Goal: Information Seeking & Learning: Find specific page/section

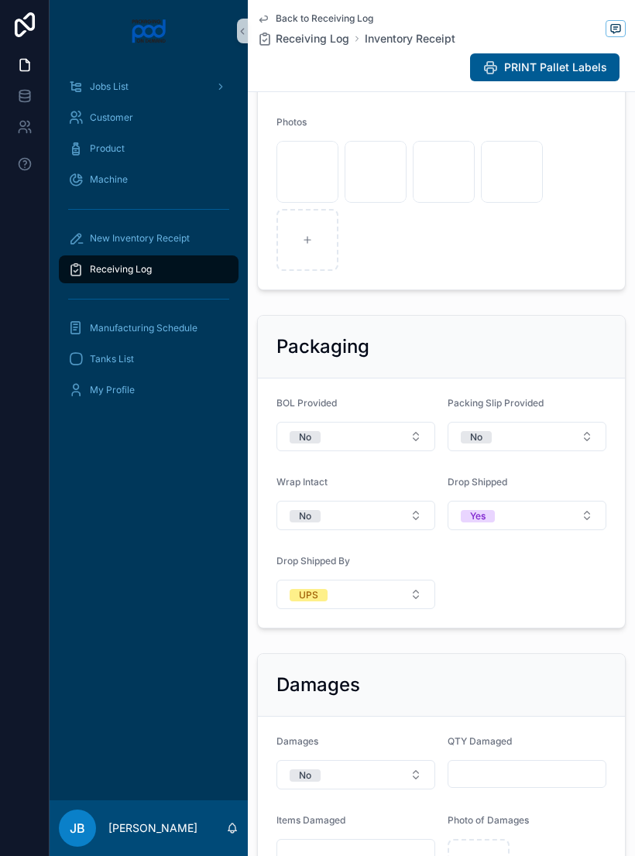
scroll to position [733, 0]
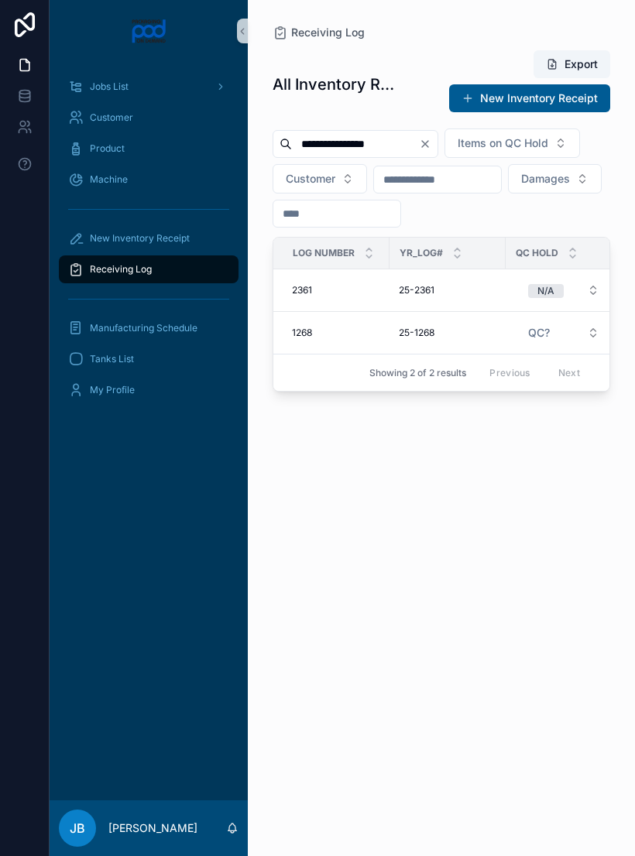
click at [558, 347] on button "QC?" at bounding box center [564, 333] width 96 height 28
click at [469, 297] on div "25-2361 25-2361" at bounding box center [448, 290] width 98 height 12
click at [428, 339] on span "25-1268" at bounding box center [417, 333] width 36 height 12
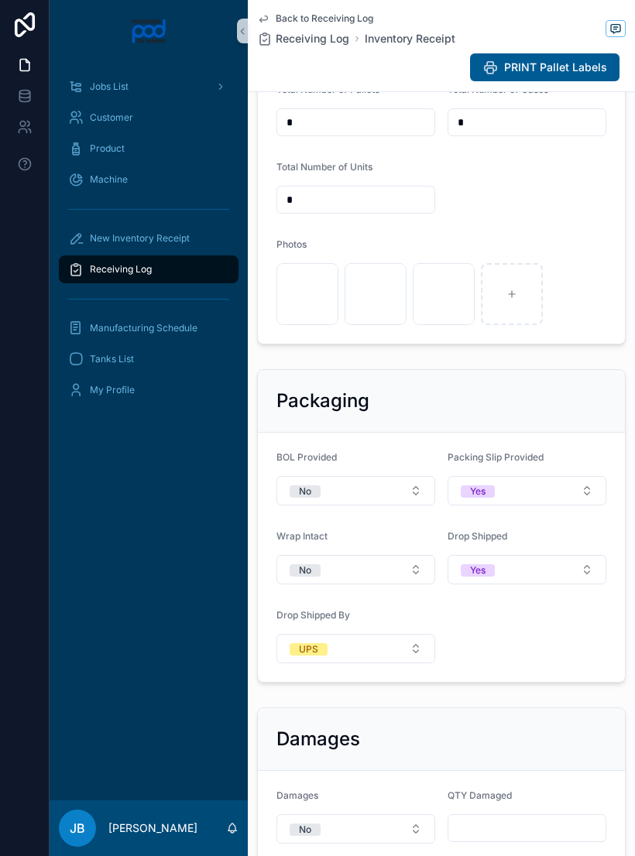
scroll to position [607, 0]
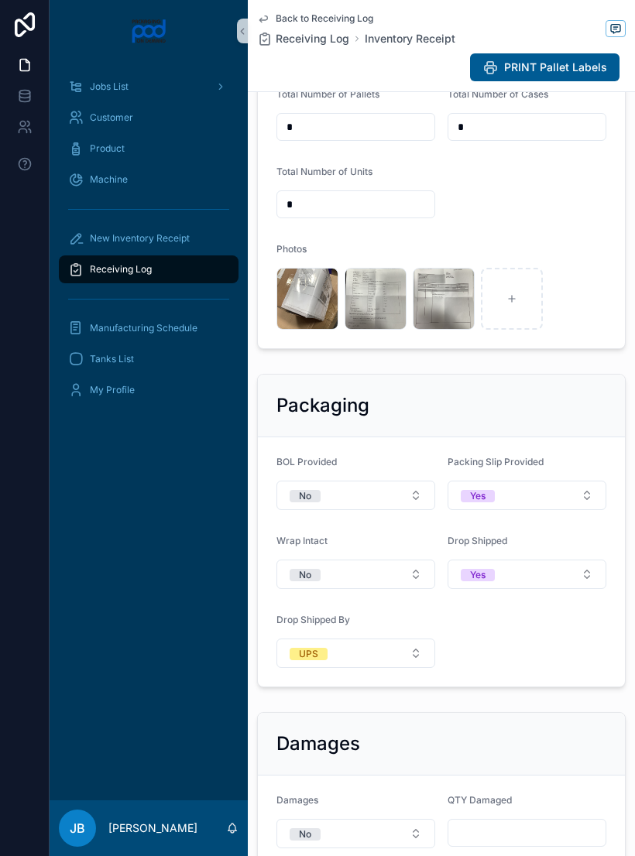
click at [304, 299] on div "image .jpg" at bounding box center [307, 299] width 62 height 62
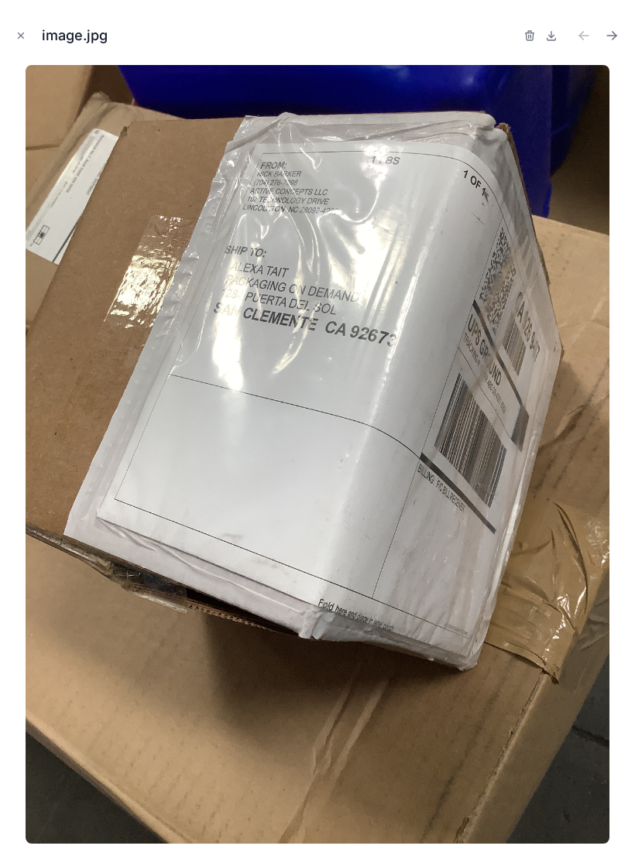
click at [26, 22] on div "image.jpg" at bounding box center [317, 35] width 610 height 46
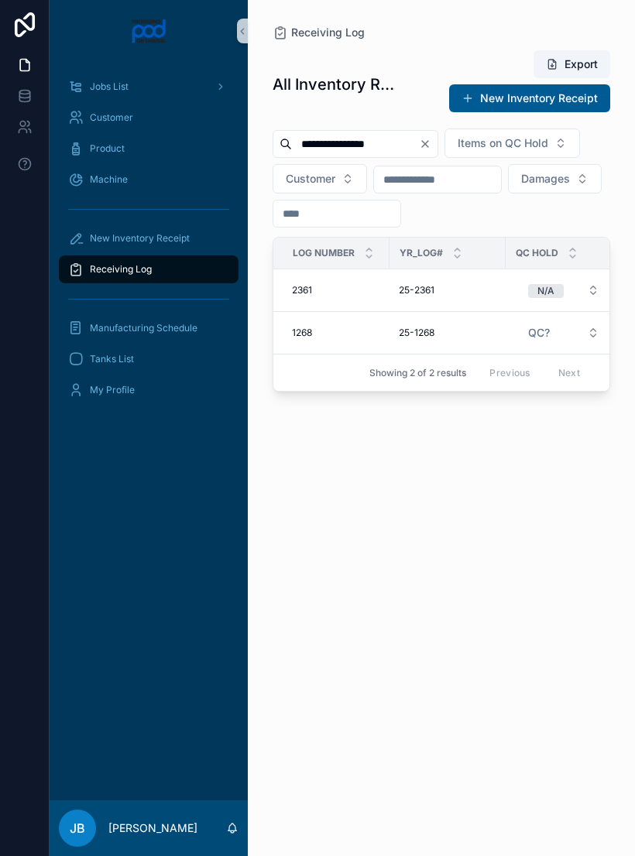
click at [465, 297] on div "25-2361 25-2361" at bounding box center [448, 290] width 98 height 12
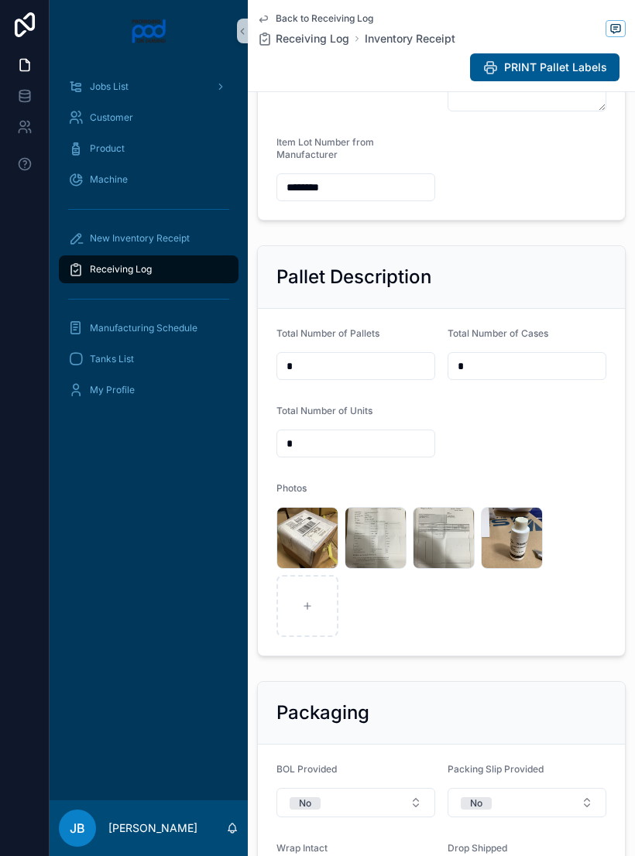
scroll to position [420, 0]
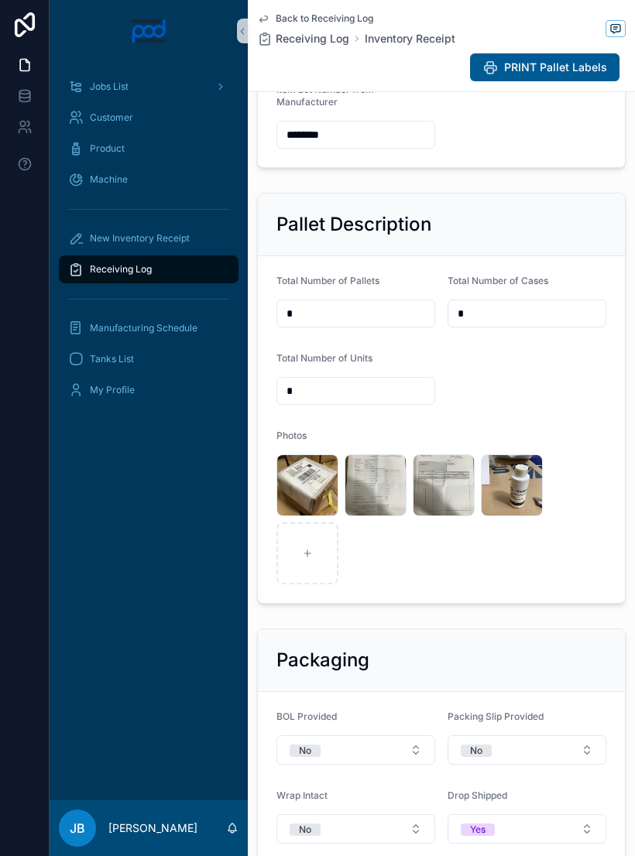
click at [519, 483] on div "image .jpg" at bounding box center [512, 486] width 62 height 62
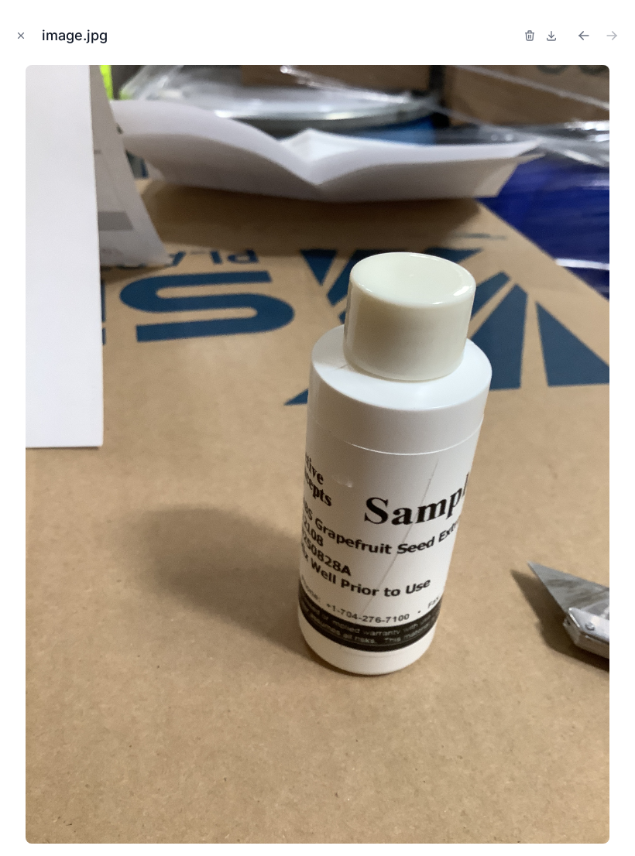
click at [520, 484] on img at bounding box center [318, 454] width 585 height 779
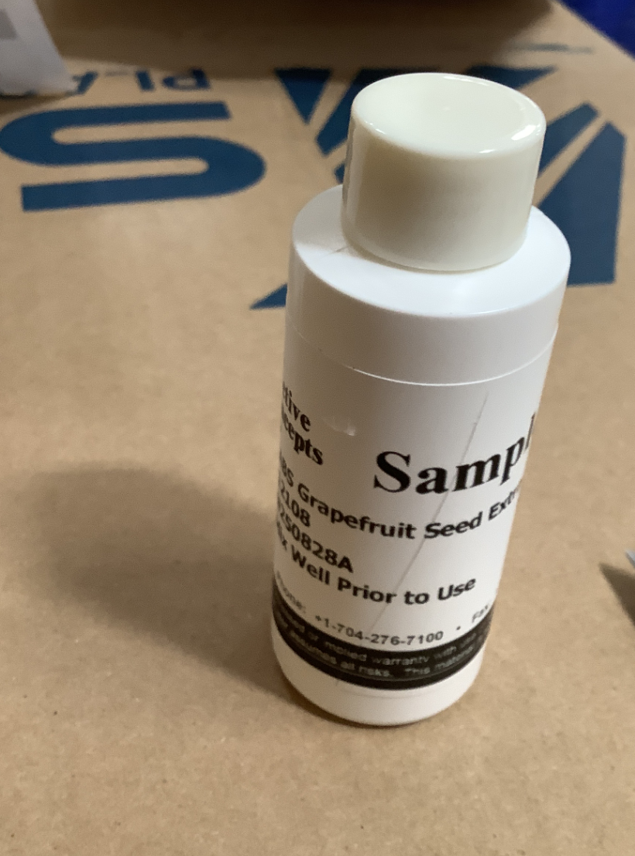
click at [91, 139] on img at bounding box center [318, 454] width 585 height 779
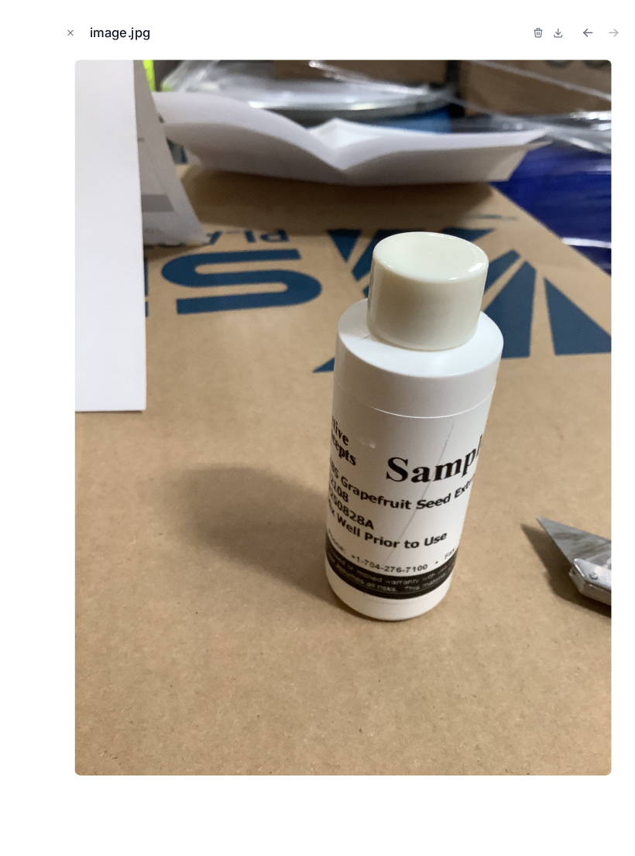
scroll to position [18, 0]
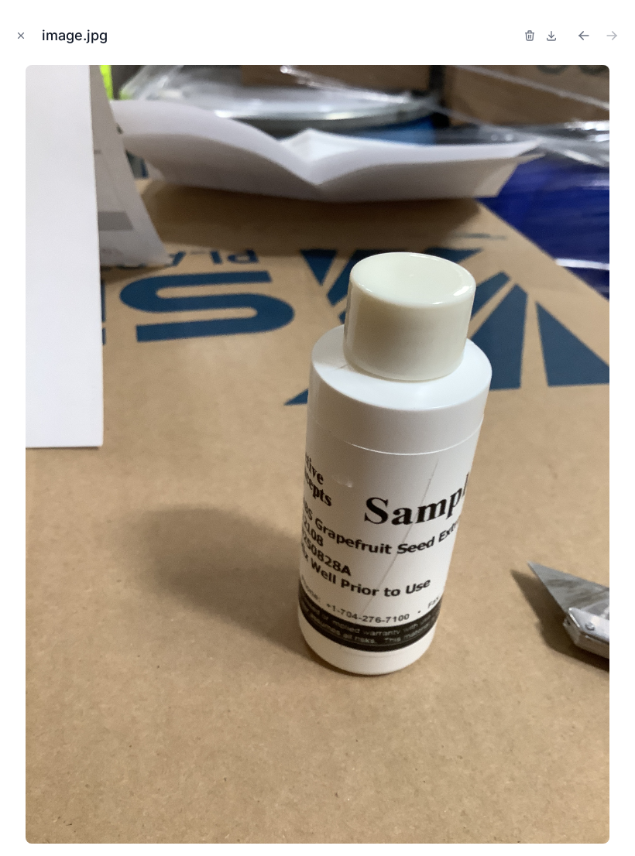
click at [22, 43] on button "Close modal" at bounding box center [20, 35] width 17 height 17
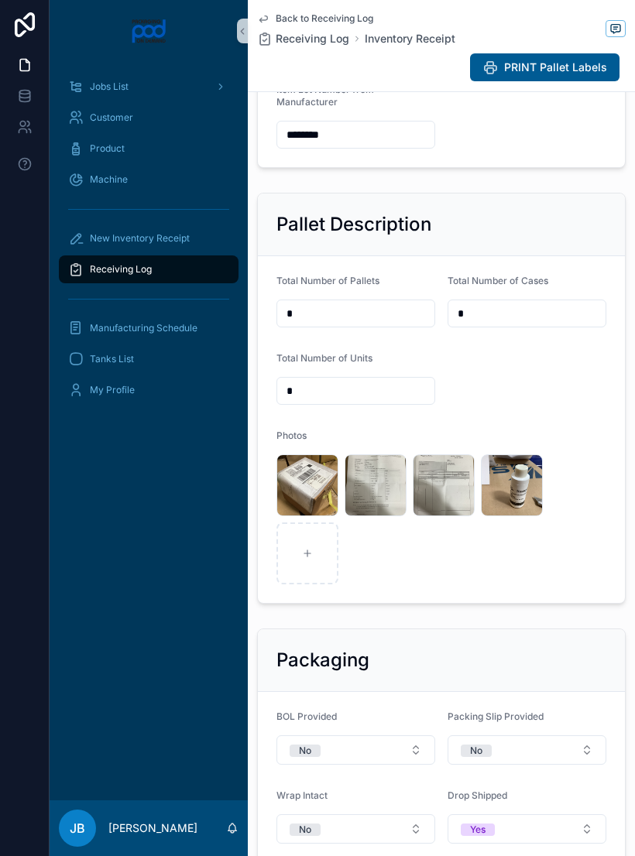
click at [520, 498] on div "image .jpg" at bounding box center [512, 486] width 62 height 62
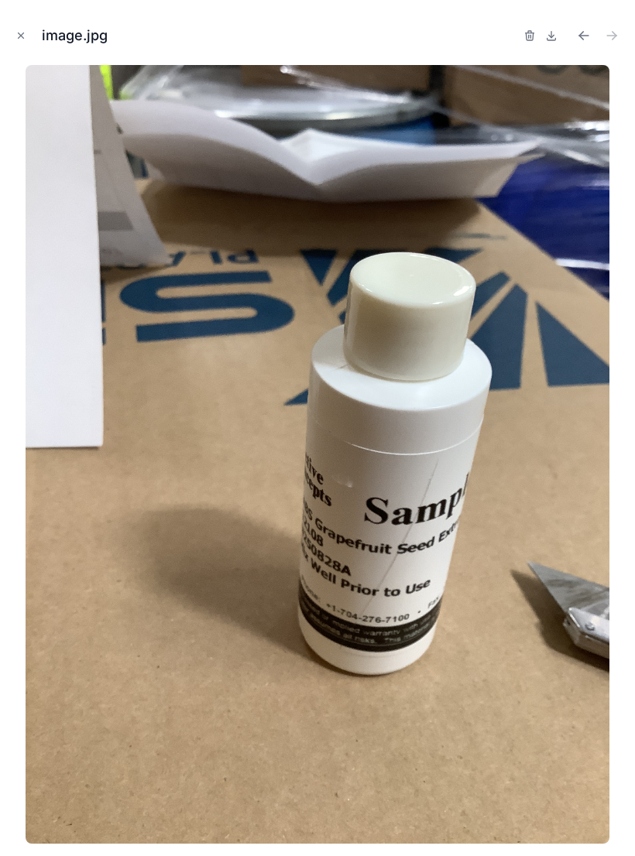
click at [27, 31] on button "Close modal" at bounding box center [20, 35] width 17 height 17
click at [33, 50] on link at bounding box center [24, 65] width 49 height 31
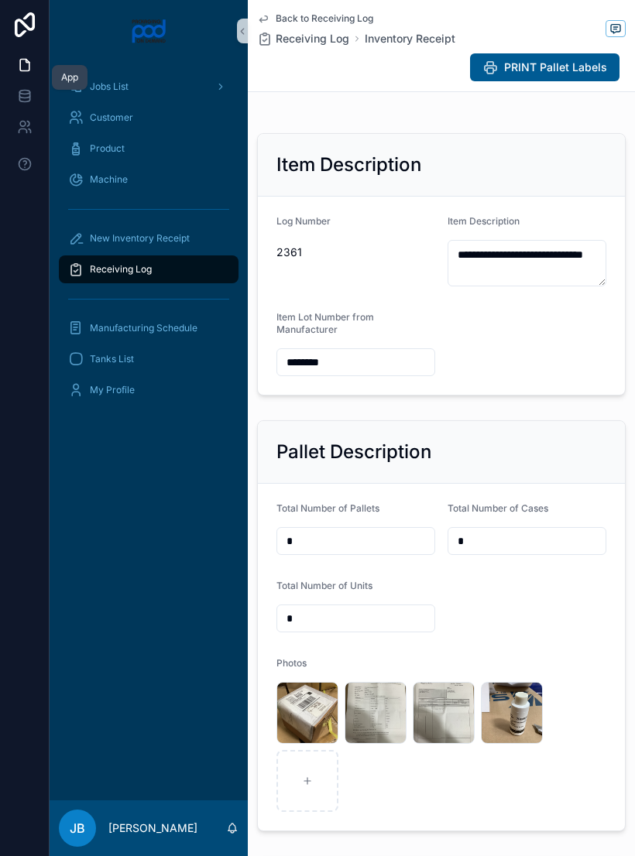
scroll to position [191, 0]
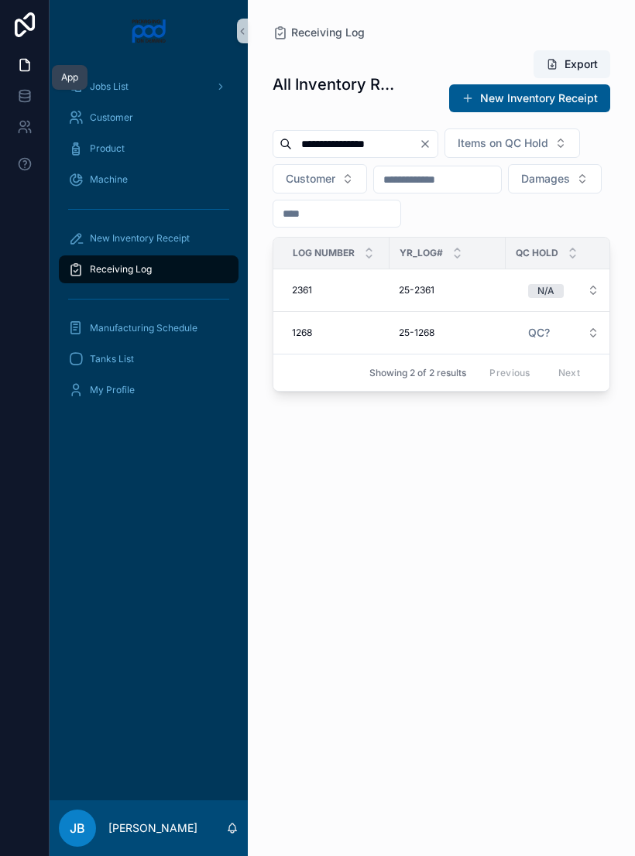
scroll to position [24, 0]
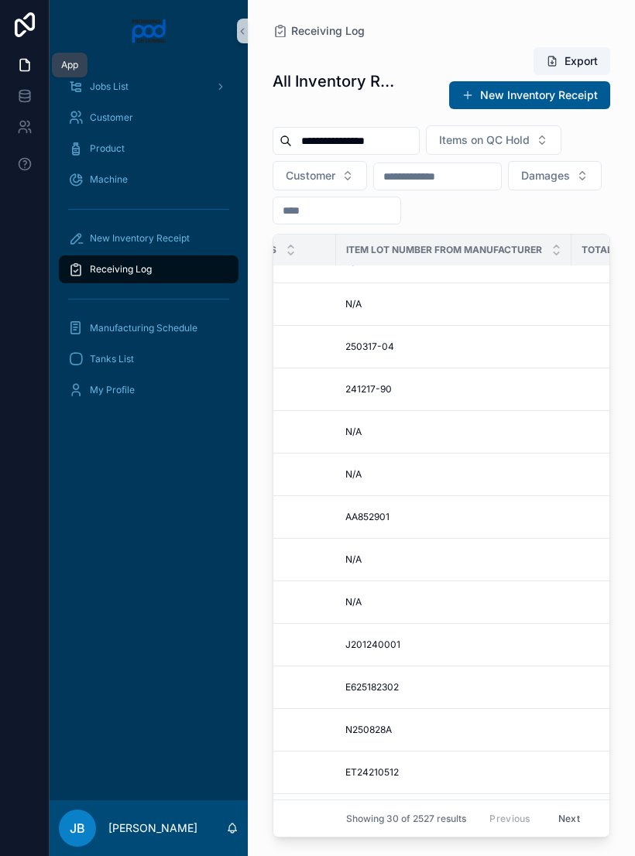
click at [366, 4] on div "**********" at bounding box center [441, 419] width 387 height 838
click at [437, 34] on div "Receiving Log" at bounding box center [442, 31] width 338 height 12
click at [403, 149] on input "**********" at bounding box center [355, 141] width 127 height 22
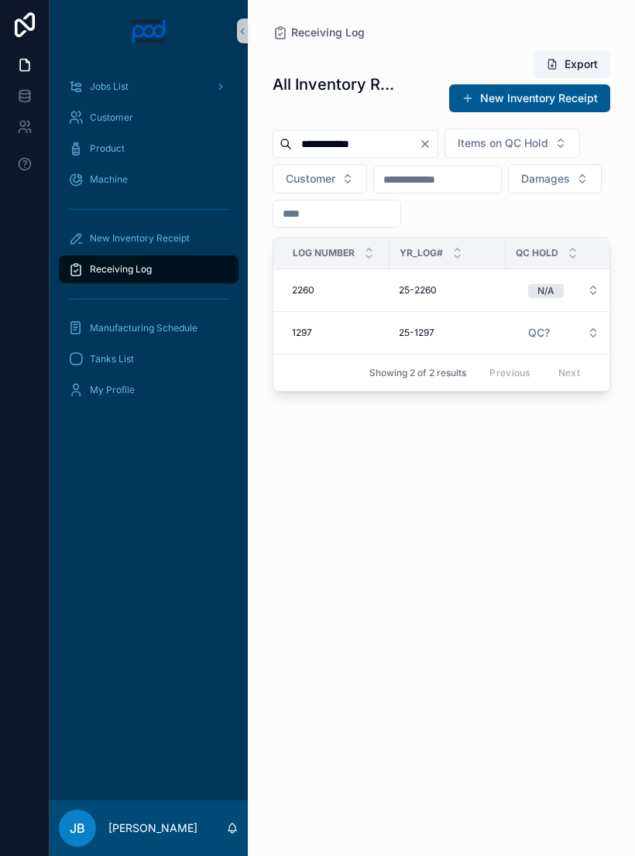
scroll to position [24, 0]
type input "**********"
click at [167, 39] on img "scrollable content" at bounding box center [149, 31] width 36 height 25
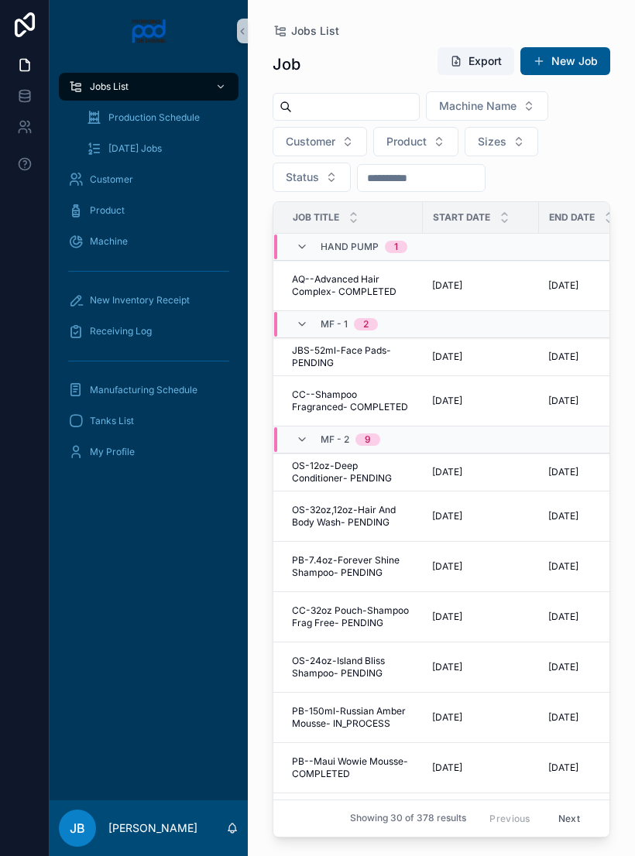
click at [179, 336] on div "Receiving Log" at bounding box center [148, 331] width 161 height 25
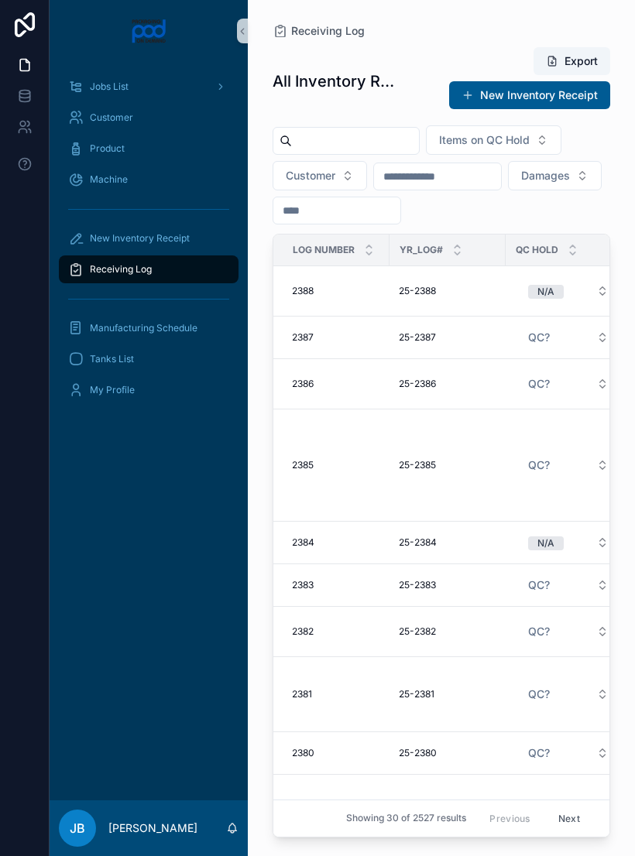
click at [246, 33] on icon "scrollable content" at bounding box center [242, 32] width 11 height 12
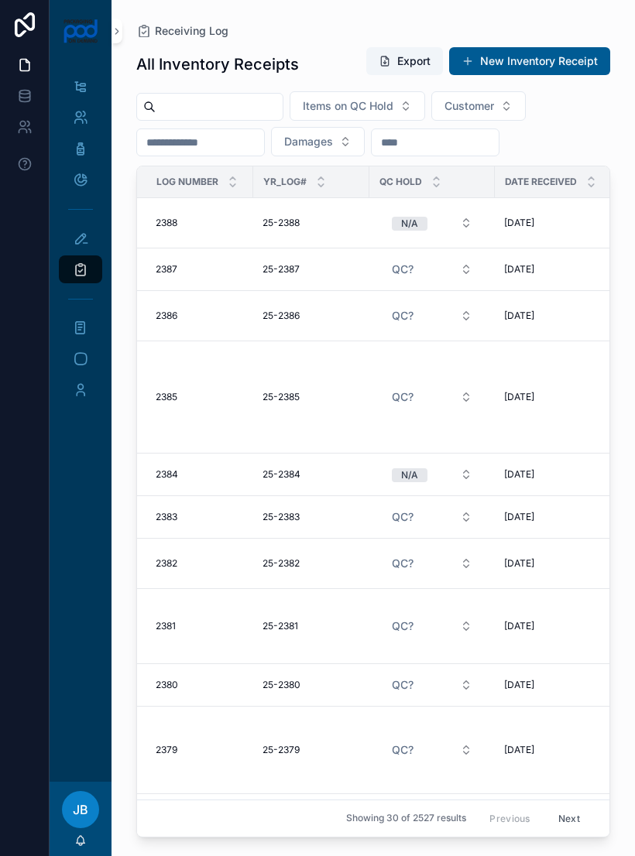
click at [264, 113] on input "scrollable content" at bounding box center [219, 107] width 127 height 22
type input "**********"
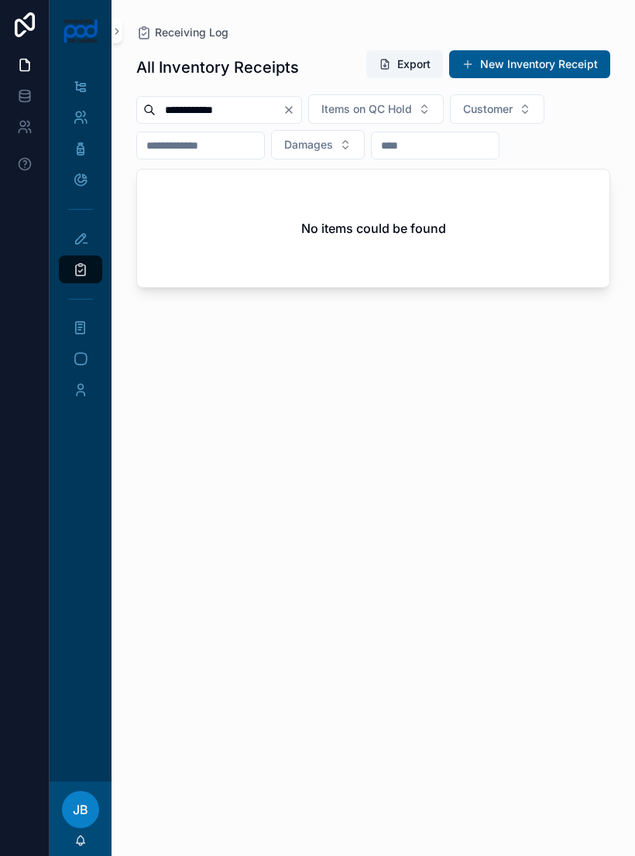
click at [301, 114] on button "Clear" at bounding box center [292, 110] width 19 height 12
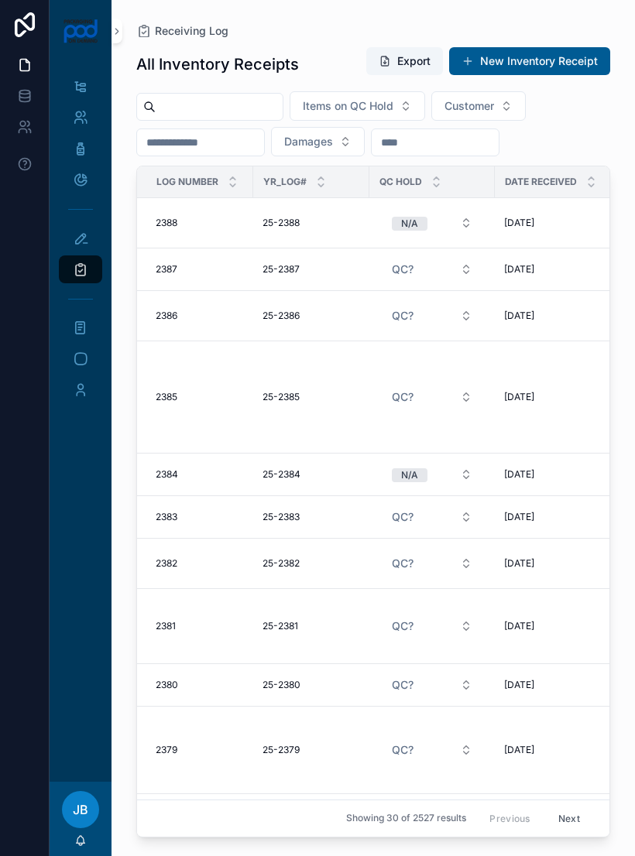
click at [218, 108] on input "scrollable content" at bounding box center [219, 107] width 127 height 22
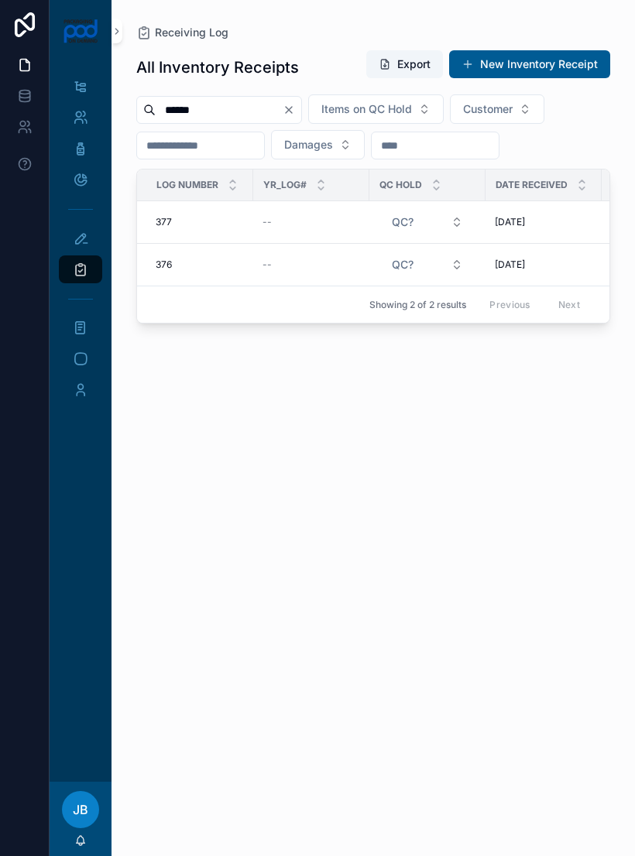
type input "*****"
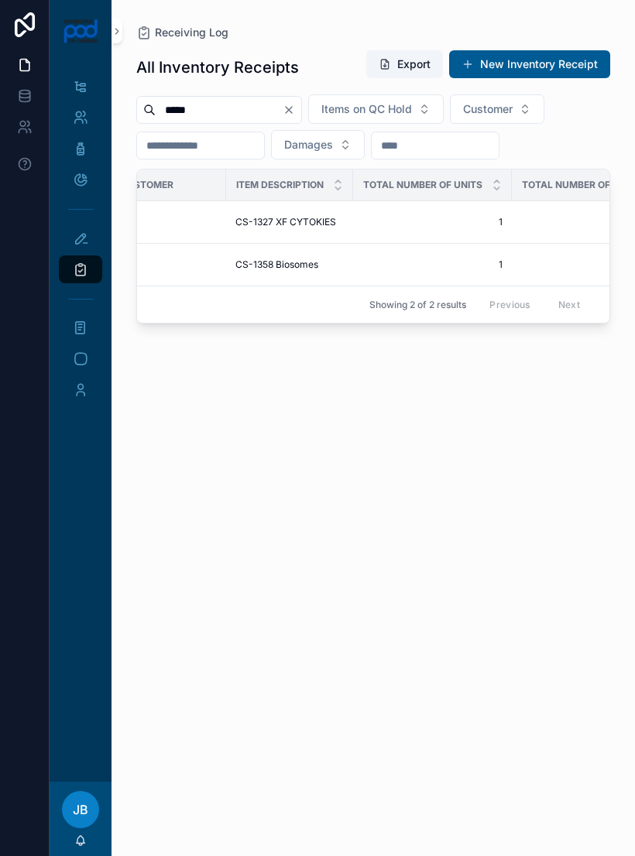
scroll to position [0, 479]
click at [292, 112] on icon "Clear" at bounding box center [289, 110] width 6 height 6
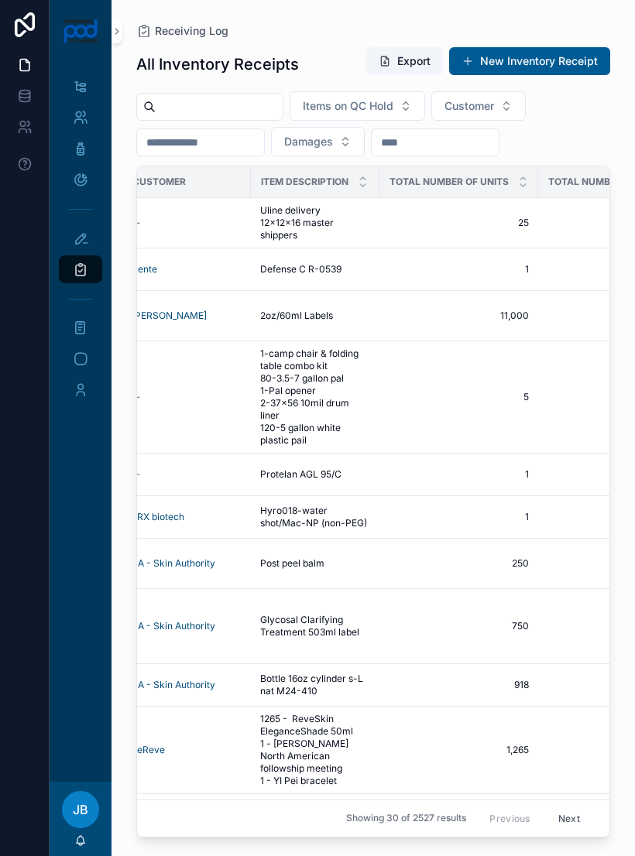
click at [256, 116] on input "scrollable content" at bounding box center [219, 107] width 127 height 22
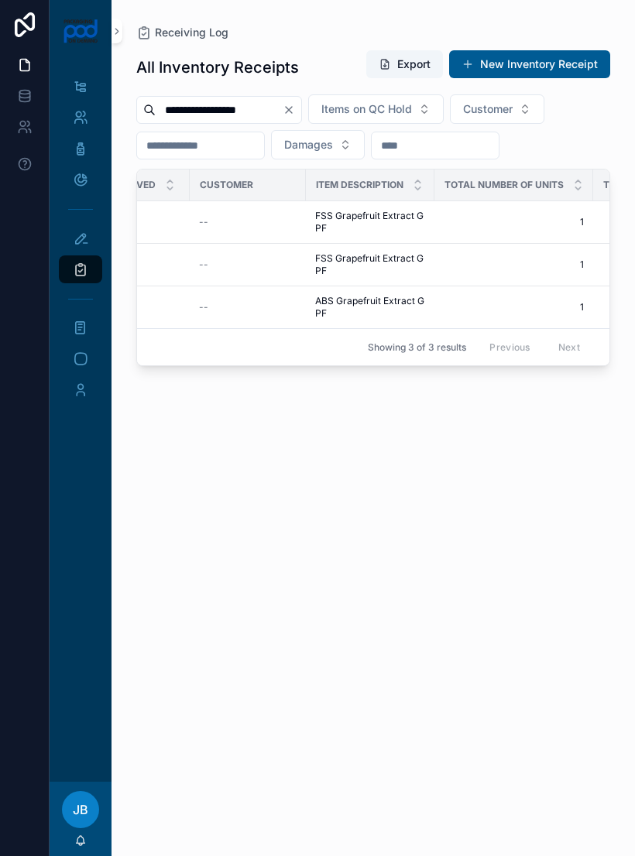
scroll to position [0, 413]
type input "**********"
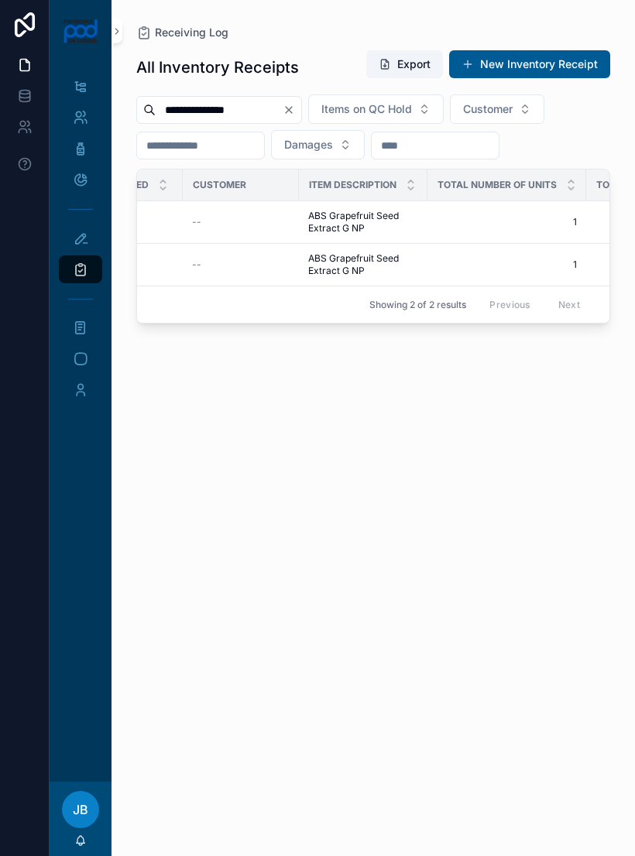
scroll to position [0, 420]
click at [295, 114] on icon "Clear" at bounding box center [289, 110] width 12 height 12
click at [320, 114] on div "Items on QC Hold Customer Damages" at bounding box center [373, 126] width 474 height 65
click at [322, 115] on button "Items on QC Hold" at bounding box center [358, 108] width 136 height 29
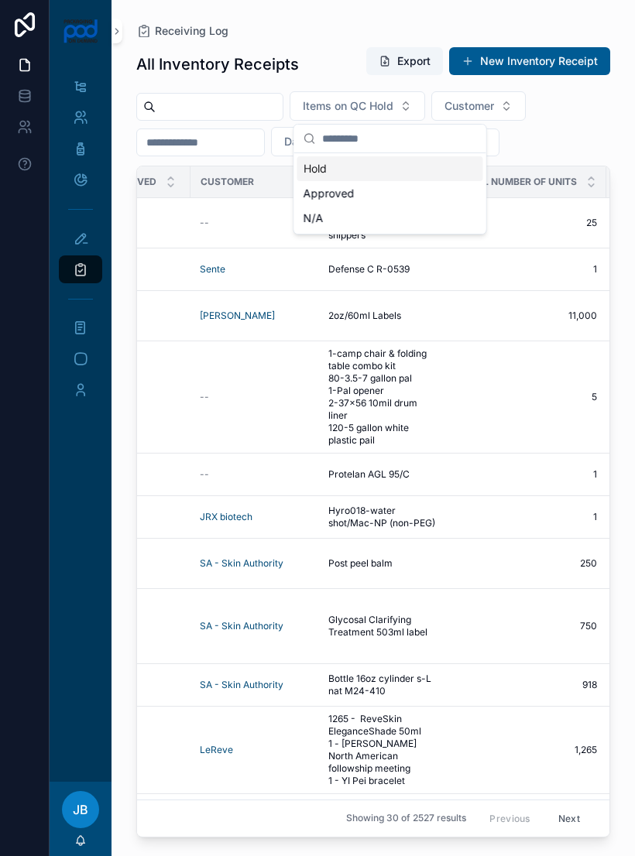
click at [246, 105] on input "scrollable content" at bounding box center [219, 107] width 127 height 22
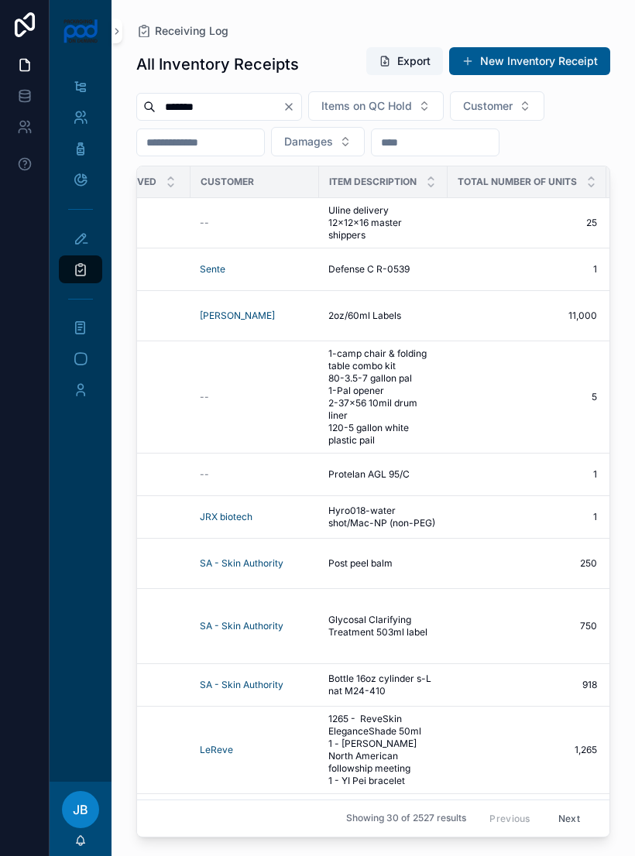
type input "********"
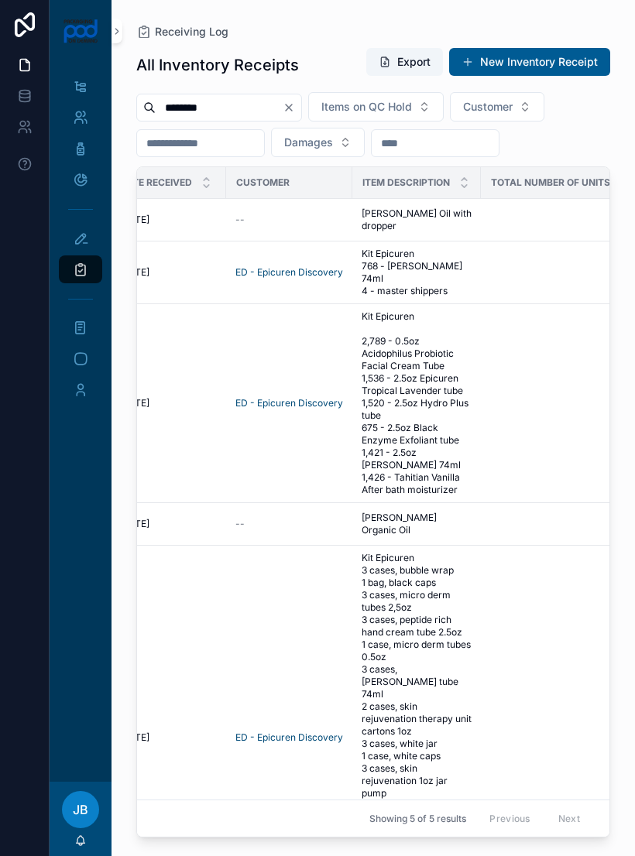
scroll to position [0, 375]
click at [404, 222] on span "Rosemary Oil with dropper" at bounding box center [417, 220] width 110 height 25
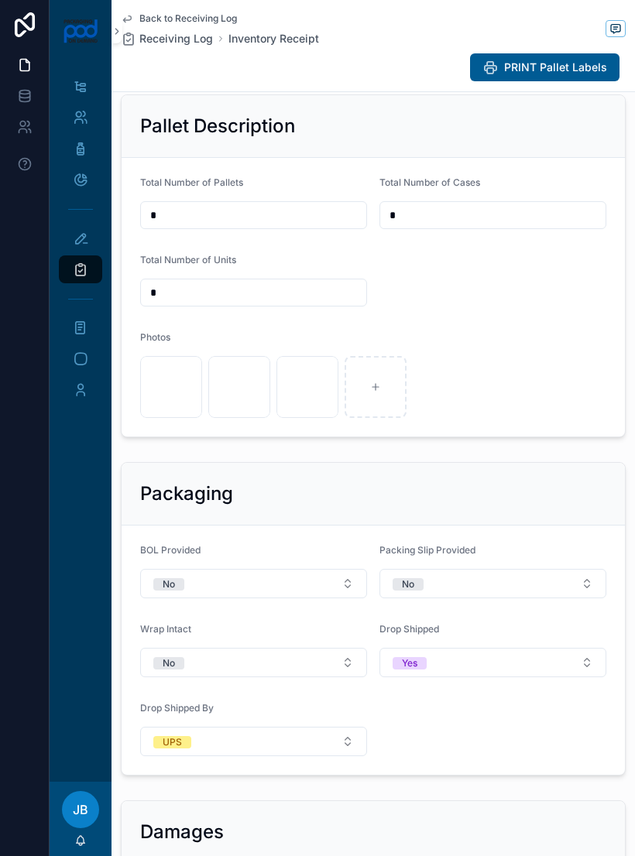
scroll to position [472, 0]
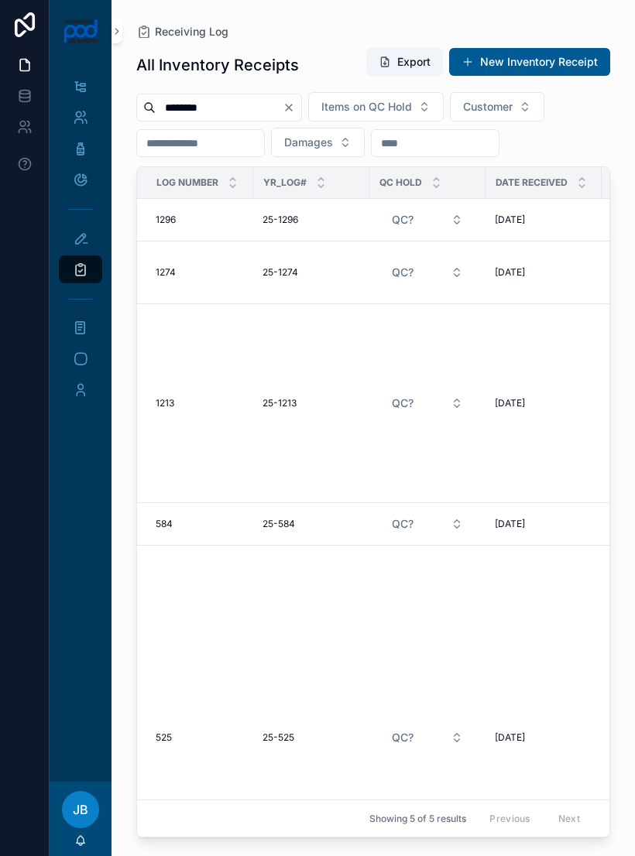
click at [266, 117] on input "********" at bounding box center [219, 108] width 127 height 22
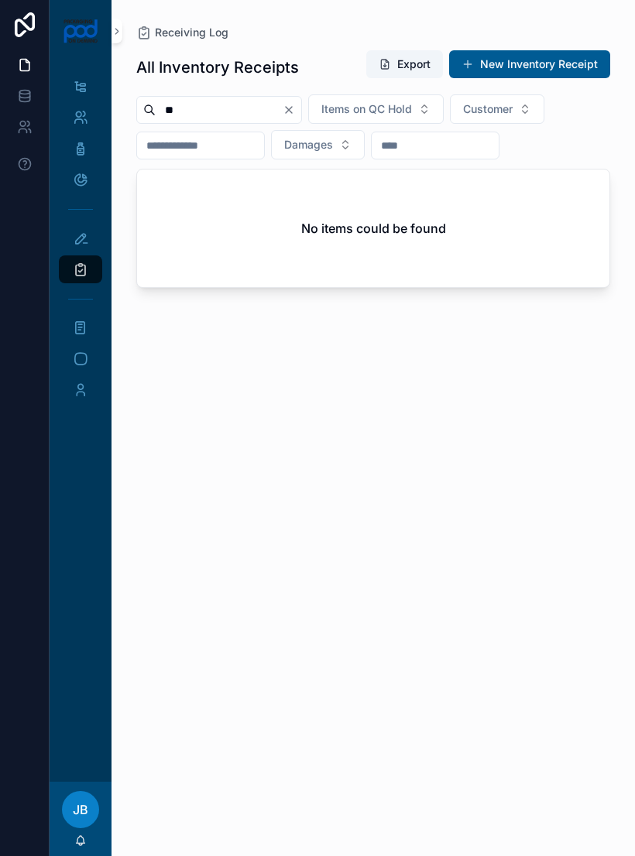
type input "*"
